Goal: Information Seeking & Learning: Learn about a topic

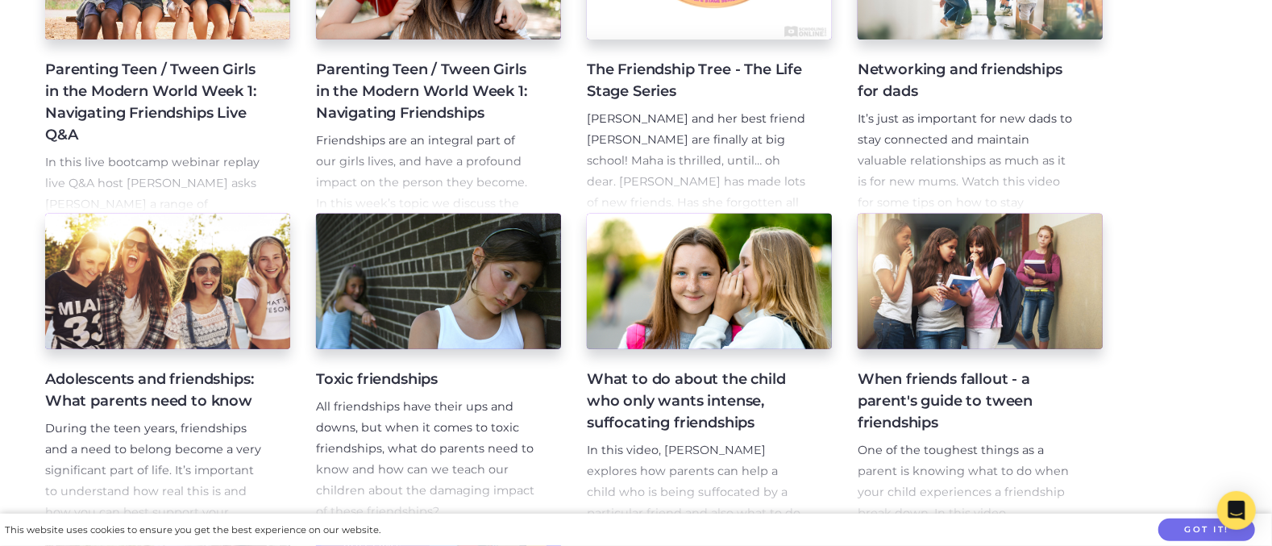
scroll to position [580, 0]
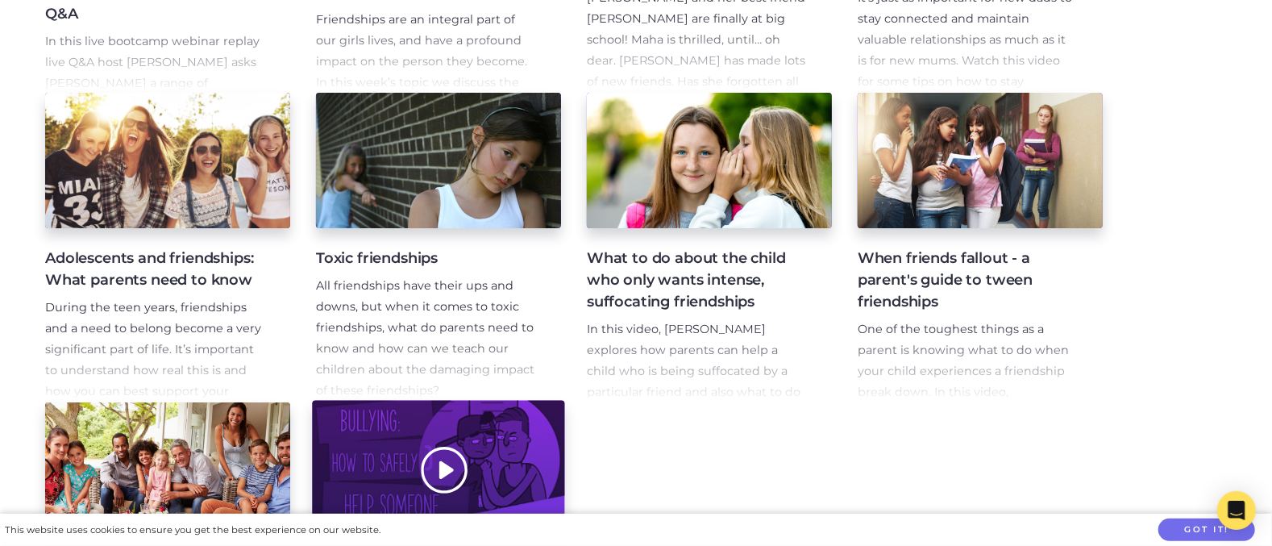
click at [425, 400] on div at bounding box center [438, 469] width 252 height 139
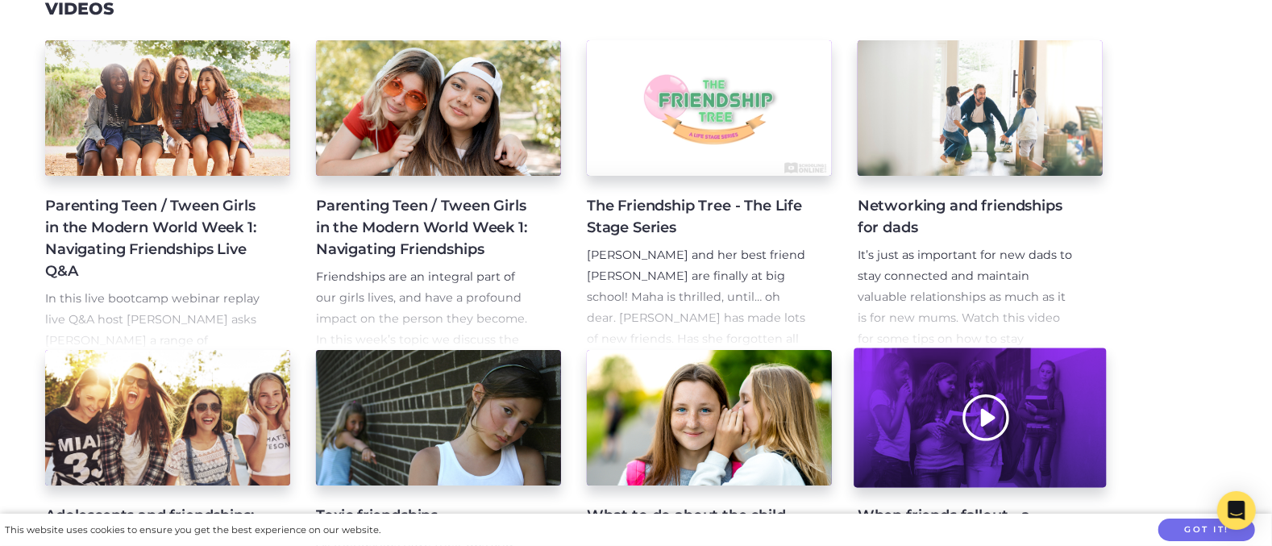
scroll to position [322, 0]
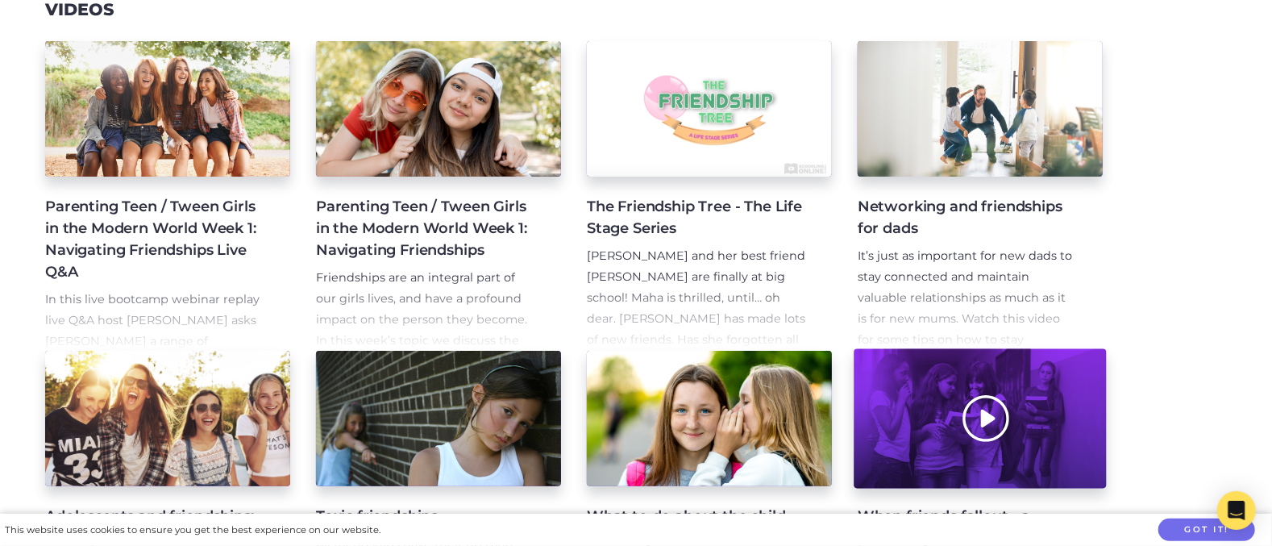
click at [939, 349] on div at bounding box center [979, 418] width 252 height 139
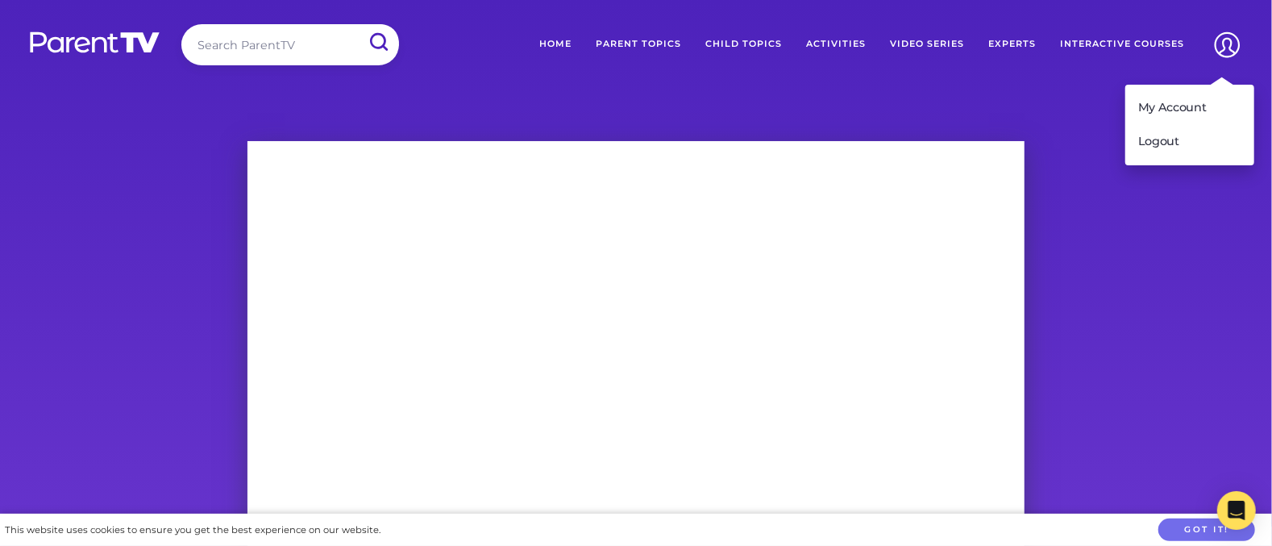
click at [1230, 43] on img at bounding box center [1226, 44] width 41 height 41
click at [1196, 125] on link "Logout" at bounding box center [1189, 142] width 129 height 34
